Goal: Information Seeking & Learning: Learn about a topic

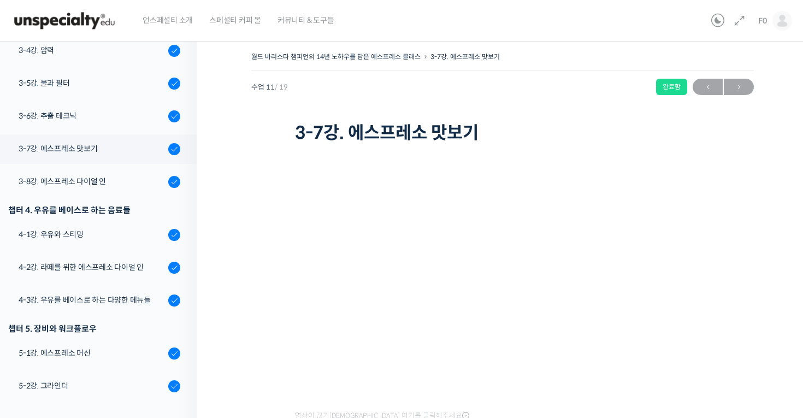
scroll to position [77, 0]
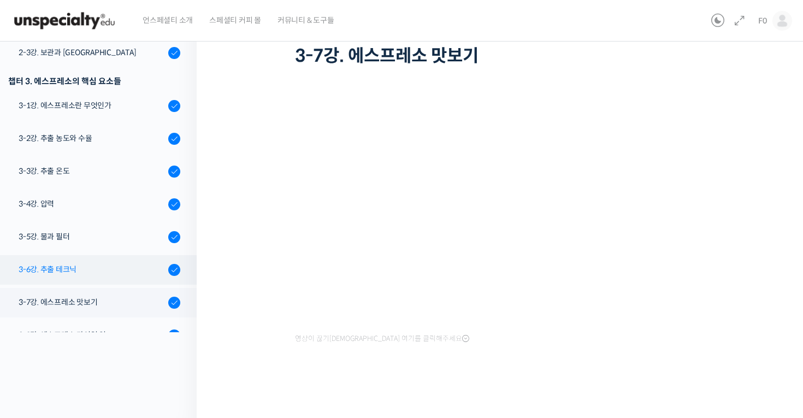
scroll to position [206, 0]
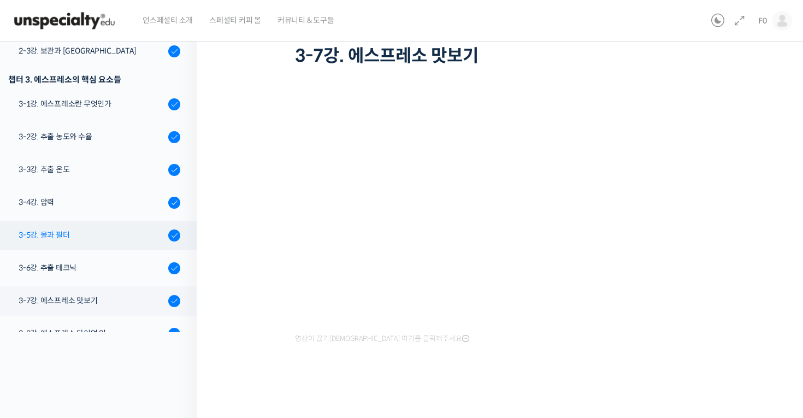
click at [74, 235] on div "3-5강. 물과 필터" at bounding box center [92, 235] width 146 height 12
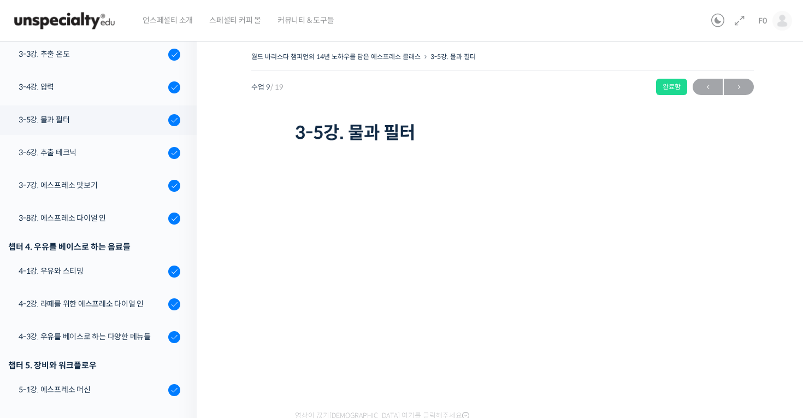
scroll to position [397, 0]
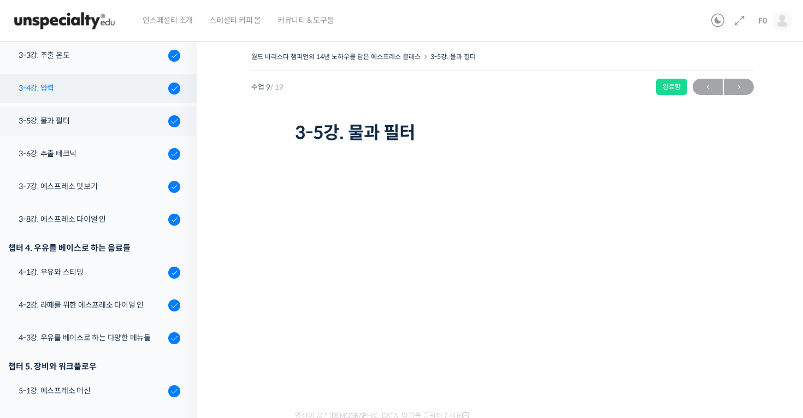
click at [38, 84] on div "3-4강. 압력" at bounding box center [92, 88] width 146 height 12
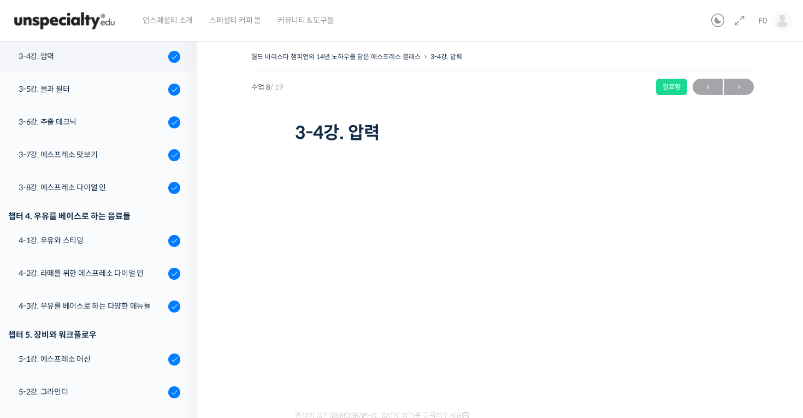
scroll to position [31, 0]
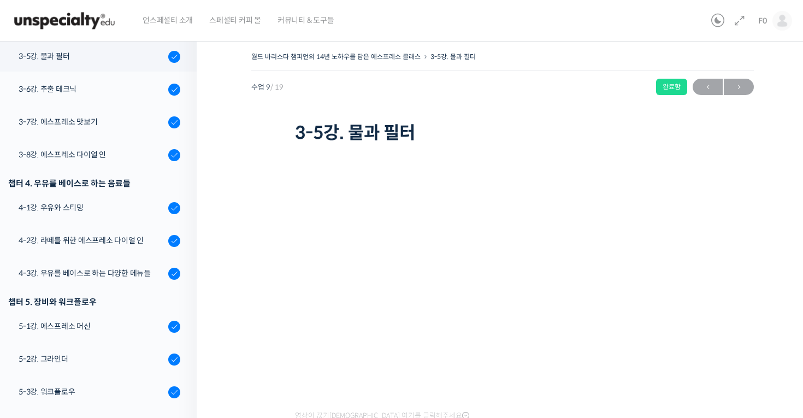
scroll to position [461, 0]
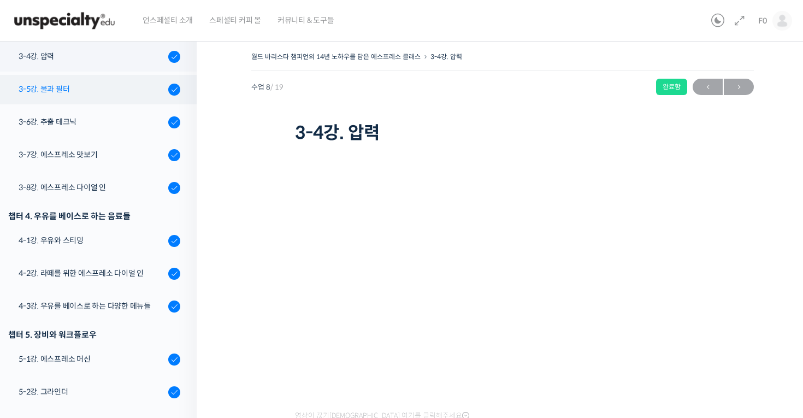
click at [45, 90] on div "3-5강. 물과 필터" at bounding box center [92, 89] width 146 height 12
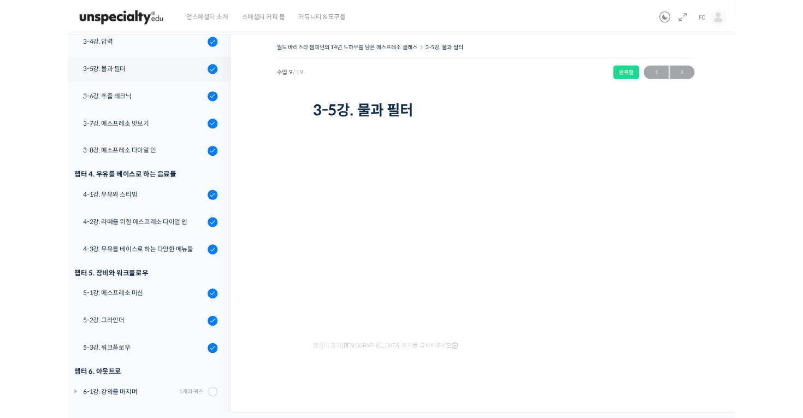
scroll to position [435, 0]
